Goal: Information Seeking & Learning: Learn about a topic

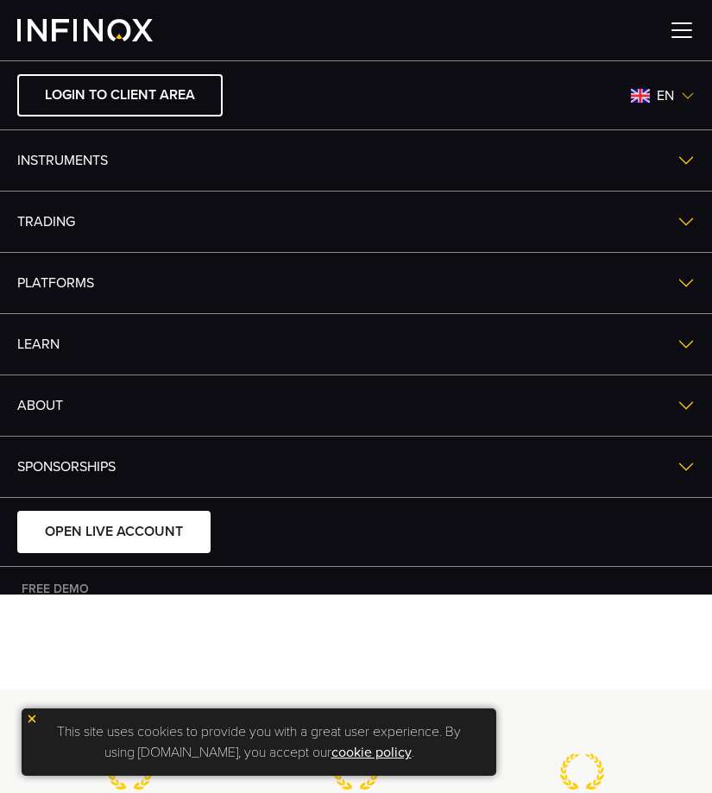
click at [677, 34] on img at bounding box center [682, 30] width 26 height 26
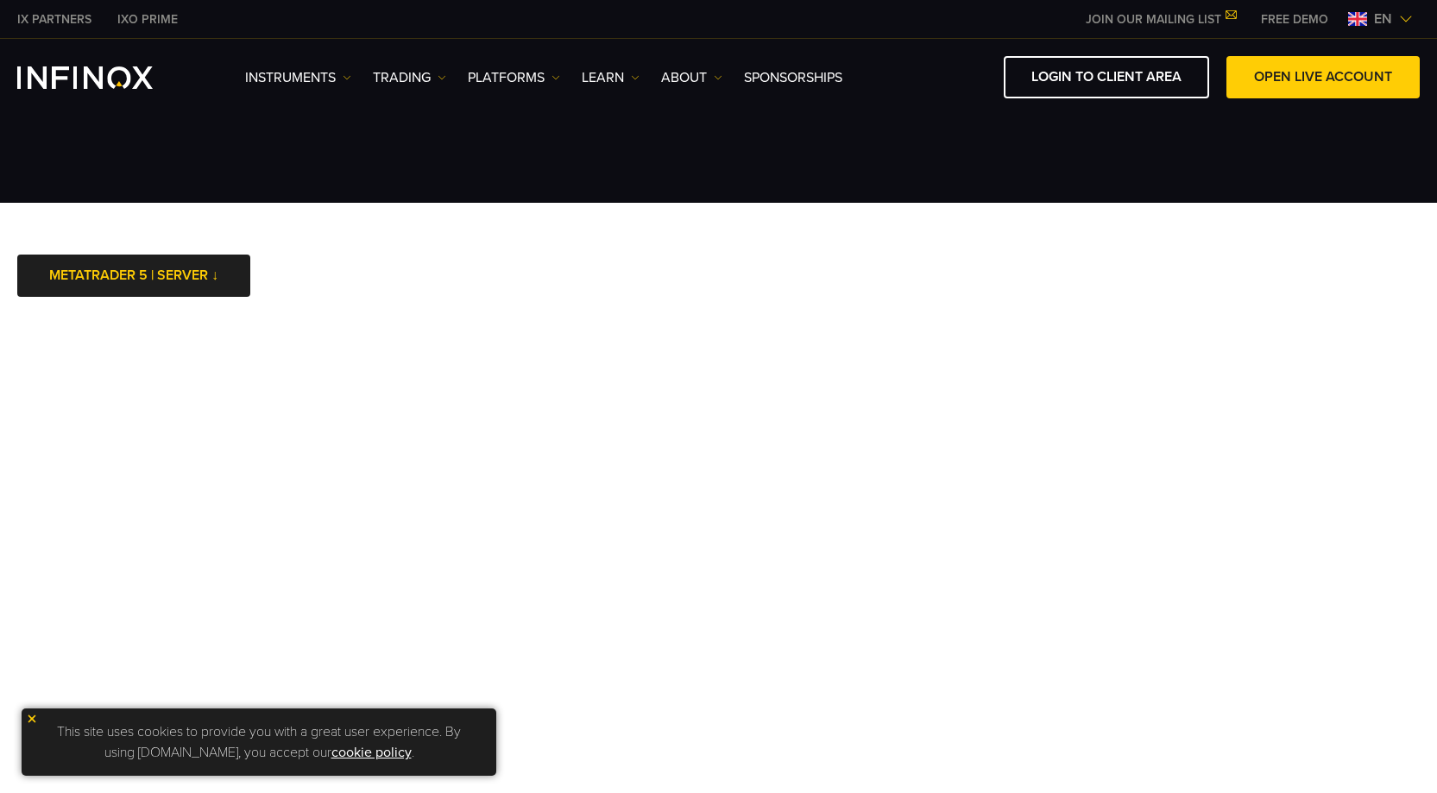
click at [30, 721] on img at bounding box center [32, 719] width 12 height 12
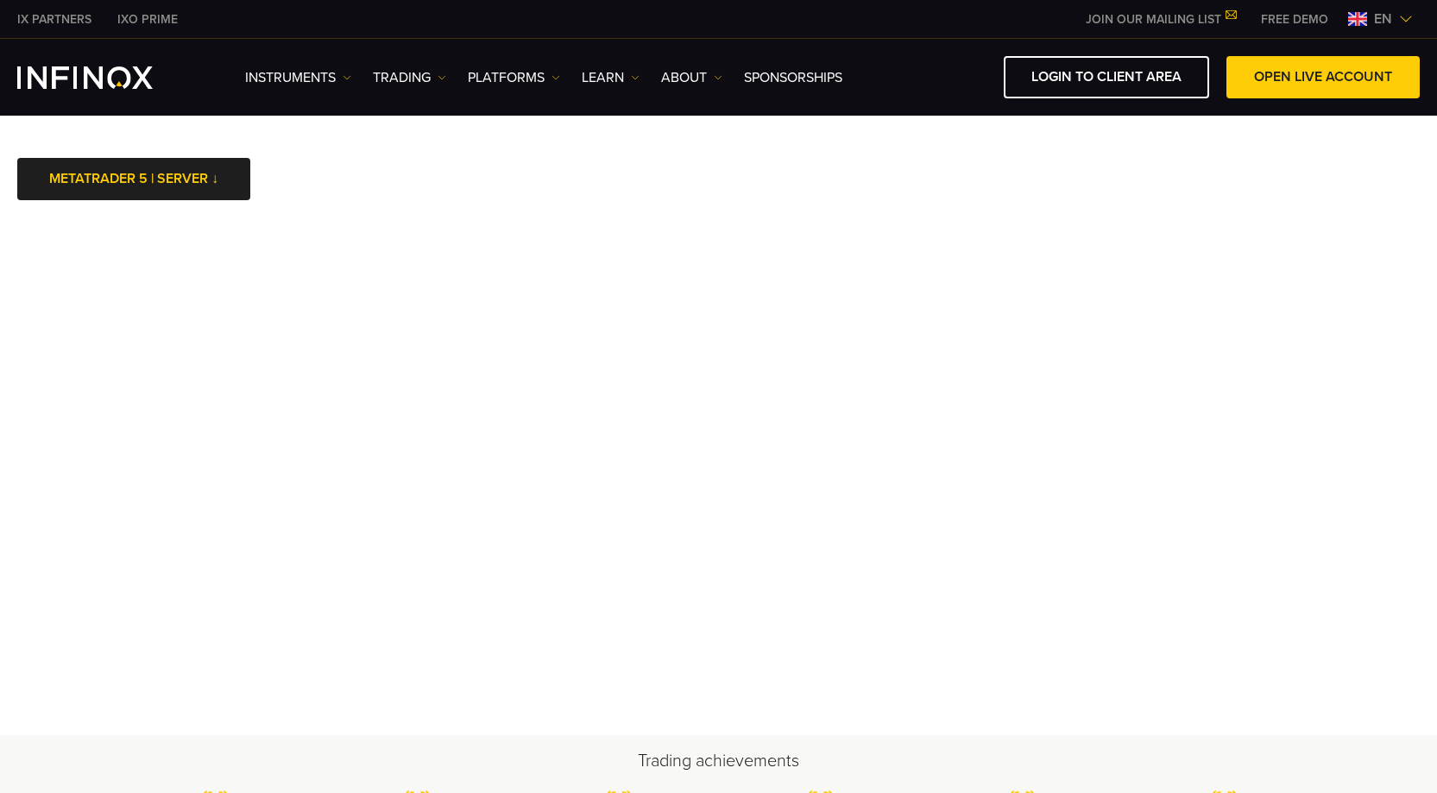
click at [698, 181] on body "IX PARTNERS IXO PRIME JOIN OUR MAILING LIST Never Miss a Trading Opportunity wi…" at bounding box center [718, 746] width 1437 height 1492
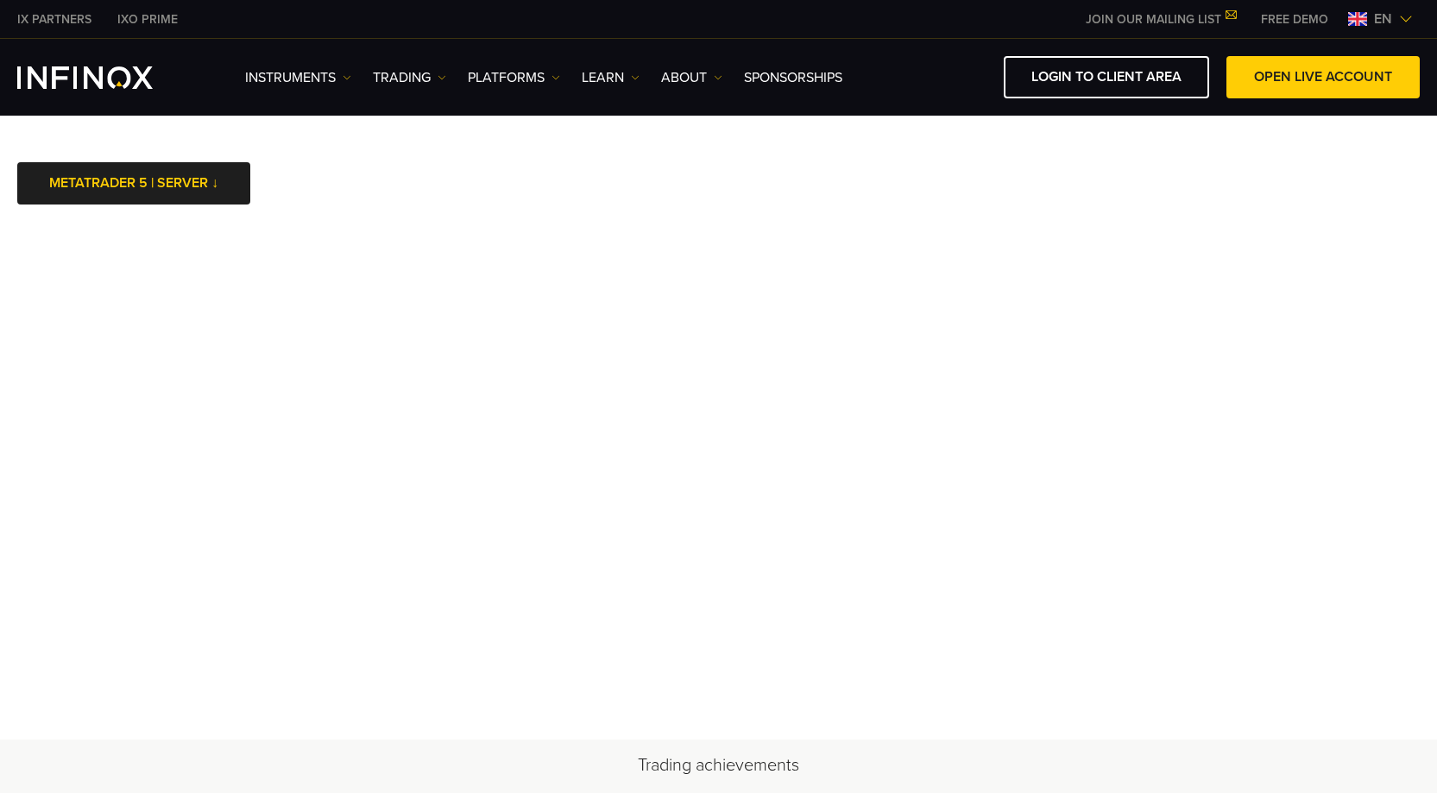
click at [486, 760] on h2 "Trading achievements" at bounding box center [719, 766] width 1208 height 24
click at [698, 162] on body "IX PARTNERS IXO PRIME JOIN OUR MAILING LIST Never Miss a Trading Opportunity wi…" at bounding box center [718, 748] width 1437 height 1497
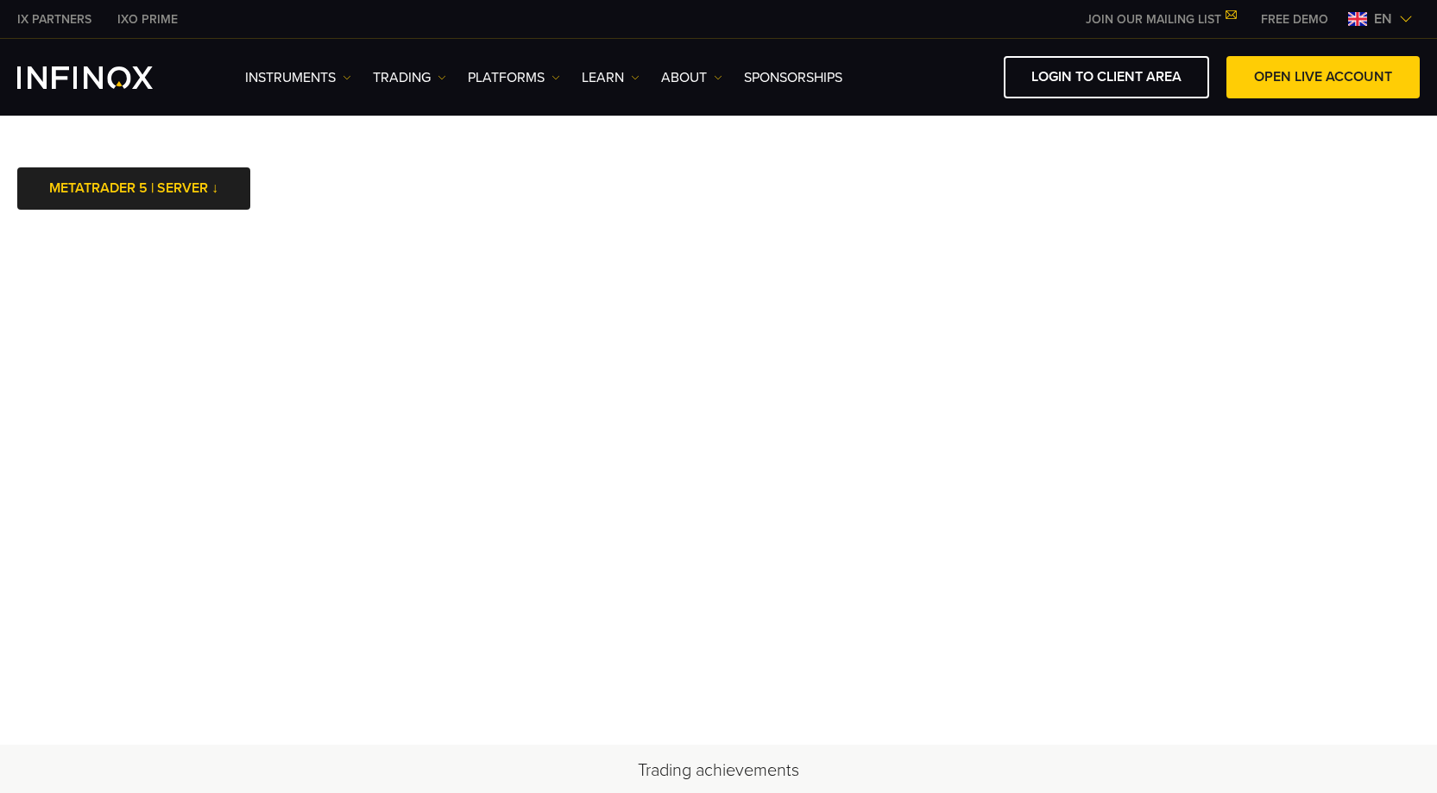
click at [698, 162] on body "IX PARTNERS IXO PRIME JOIN OUR MAILING LIST Never Miss a Trading Opportunity wi…" at bounding box center [718, 751] width 1437 height 1502
click at [658, 156] on body "IX PARTNERS IXO PRIME JOIN OUR MAILING LIST Never Miss a Trading Opportunity wi…" at bounding box center [718, 751] width 1437 height 1502
click at [602, 152] on body "IX PARTNERS IXO PRIME JOIN OUR MAILING LIST Never Miss a Trading Opportunity wi…" at bounding box center [718, 751] width 1437 height 1502
click at [698, 147] on body "IX PARTNERS IXO PRIME JOIN OUR MAILING LIST Never Miss a Trading Opportunity wi…" at bounding box center [718, 751] width 1437 height 1502
